Goal: Information Seeking & Learning: Learn about a topic

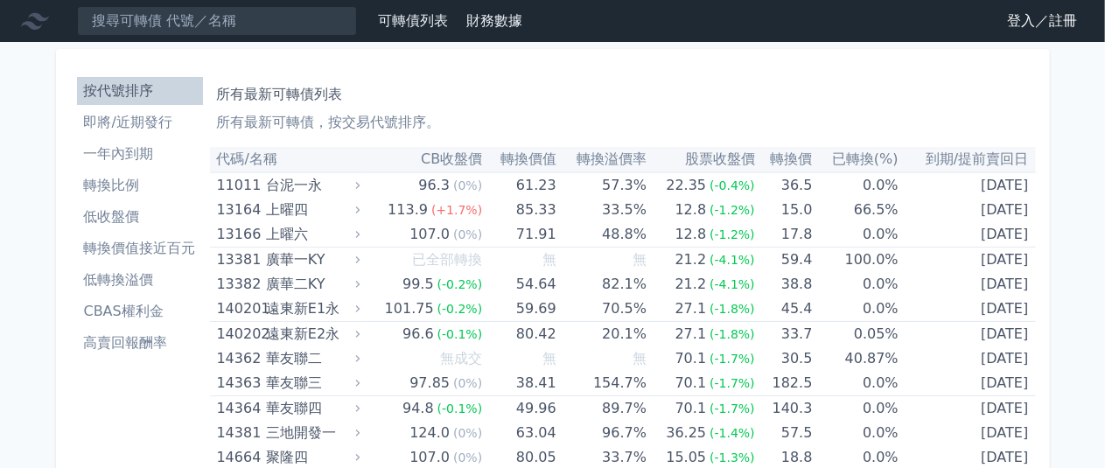
click at [115, 130] on li "即將/近期發行" at bounding box center [140, 122] width 126 height 21
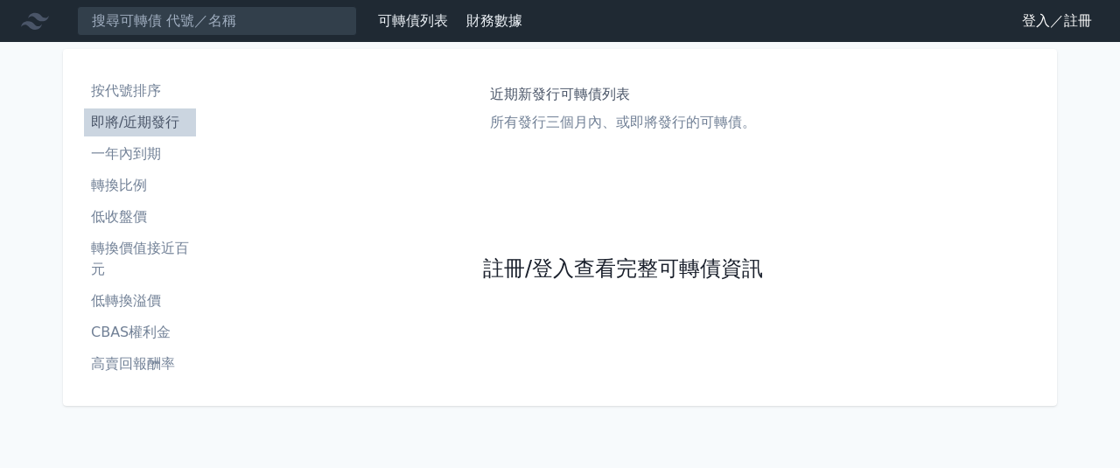
click at [656, 265] on link "註冊/登入查看完整可轉債資訊" at bounding box center [623, 270] width 280 height 28
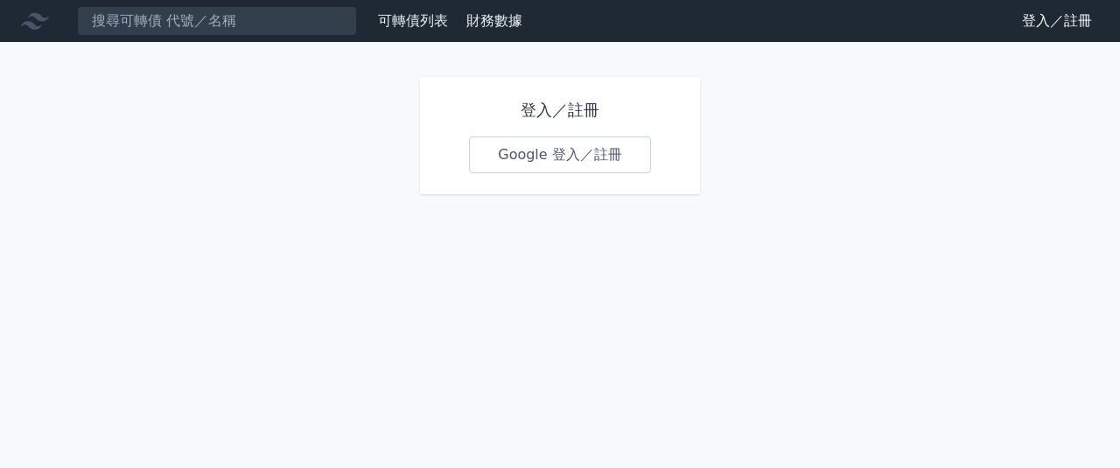
click at [575, 150] on link "Google 登入／註冊" at bounding box center [560, 155] width 182 height 37
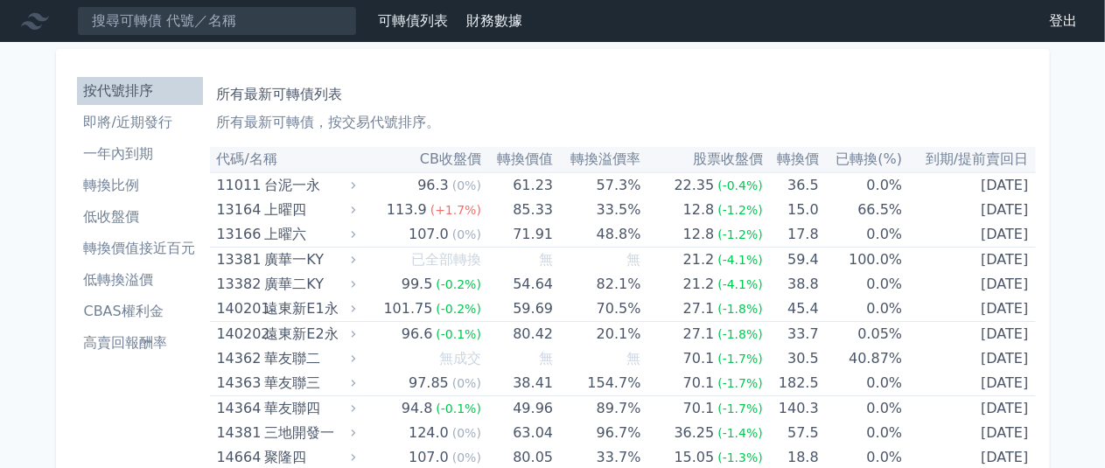
click at [162, 125] on li "即將/近期發行" at bounding box center [140, 122] width 126 height 21
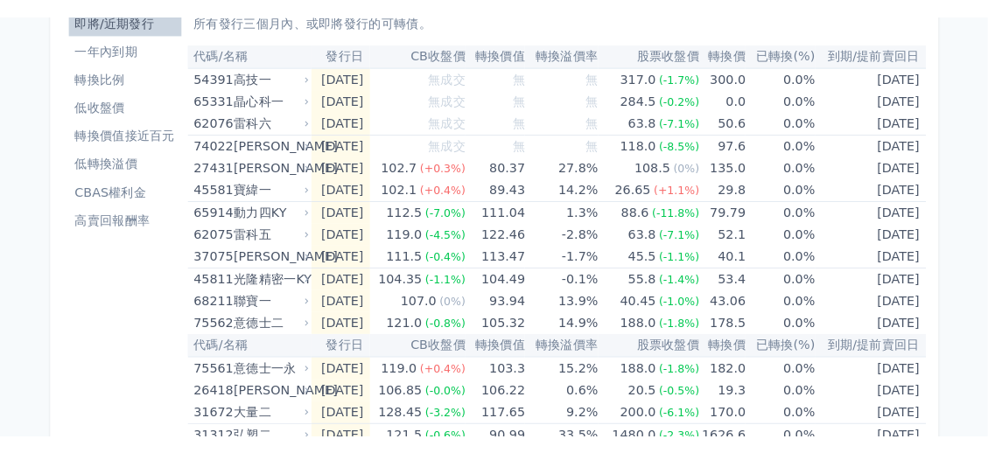
scroll to position [124, 0]
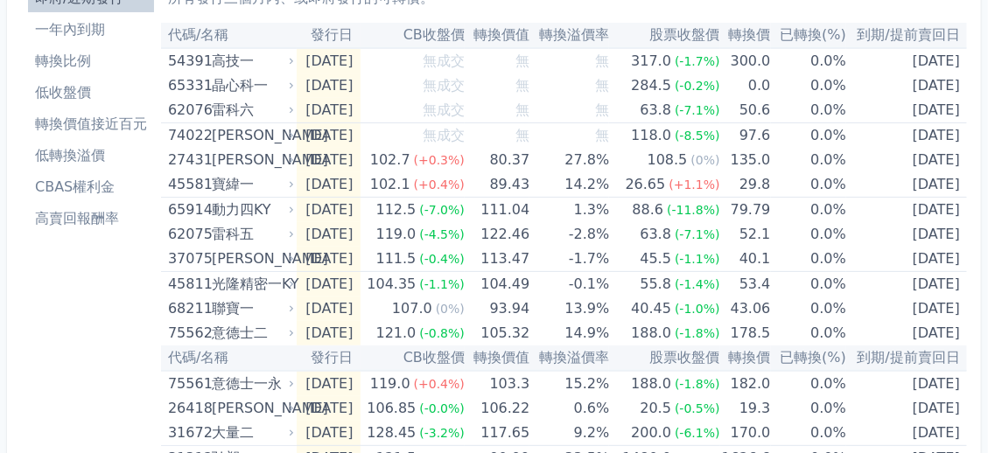
drag, startPoint x: 171, startPoint y: 2, endPoint x: 54, endPoint y: 311, distance: 330.2
